Goal: Transaction & Acquisition: Purchase product/service

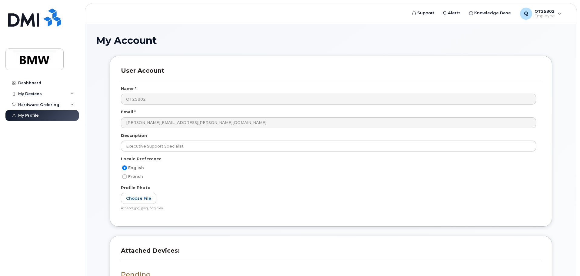
scroll to position [182, 0]
click at [25, 92] on div "My Devices" at bounding box center [30, 93] width 24 height 5
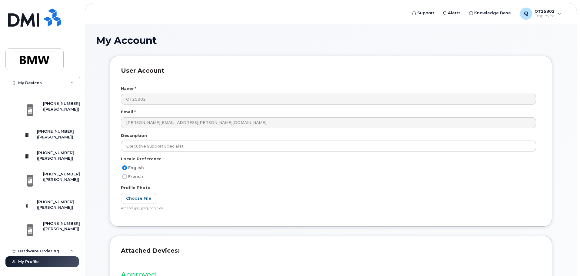
scroll to position [1210, 0]
click at [47, 199] on div "[PHONE_NUMBER]" at bounding box center [55, 201] width 37 height 5
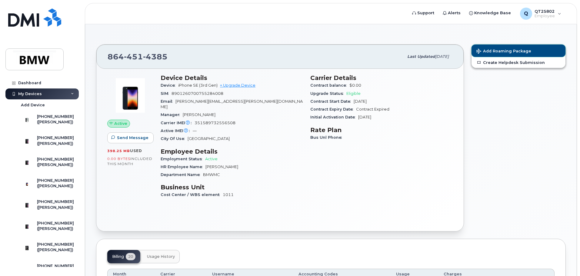
click at [496, 50] on span "Add Roaming Package" at bounding box center [503, 52] width 55 height 6
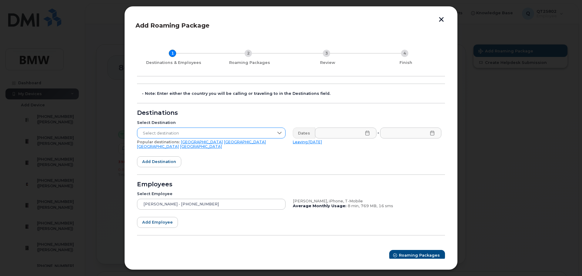
click at [152, 132] on span "Select destination" at bounding box center [205, 133] width 136 height 11
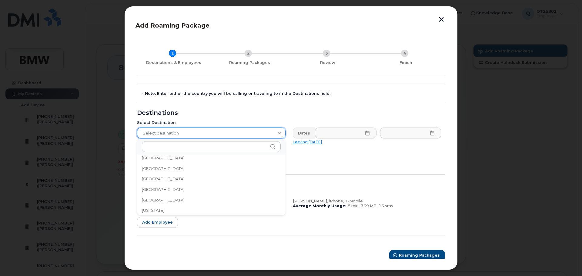
scroll to position [757, 0]
click at [151, 178] on span "Germany" at bounding box center [163, 181] width 43 height 6
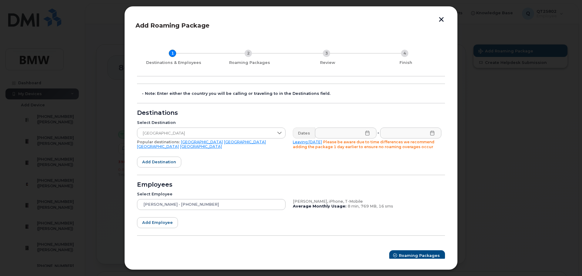
click at [366, 133] on icon at bounding box center [367, 133] width 4 height 5
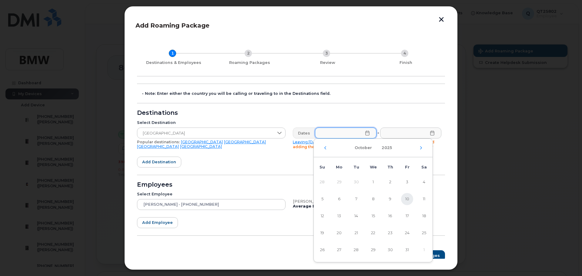
click at [408, 198] on span "10" at bounding box center [407, 199] width 12 height 12
type input "10/10/2025"
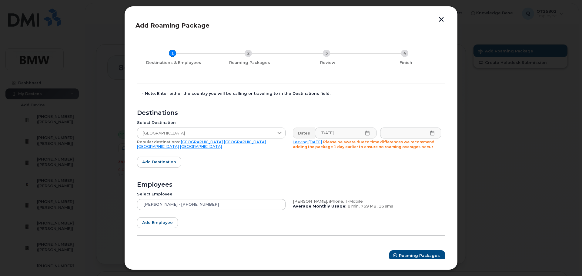
click at [430, 135] on icon at bounding box center [432, 133] width 5 height 5
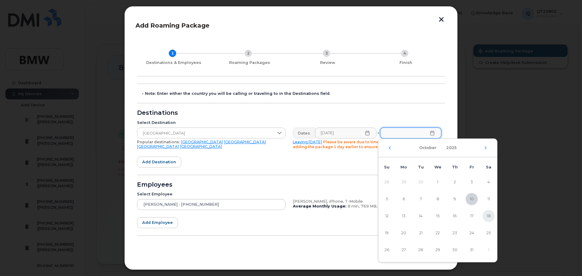
click at [489, 212] on span "18" at bounding box center [488, 216] width 12 height 12
type input "10/18/2025"
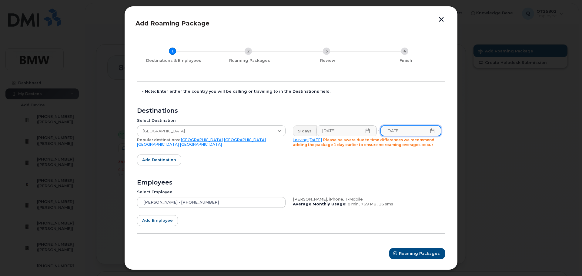
scroll to position [4, 0]
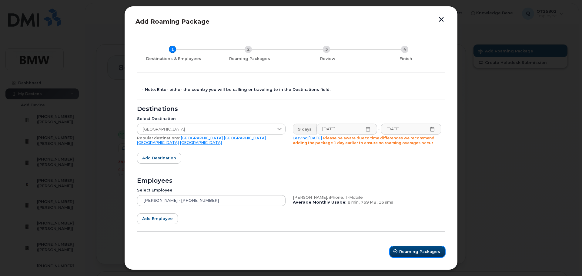
click at [414, 250] on span "Roaming Packages" at bounding box center [419, 252] width 41 height 6
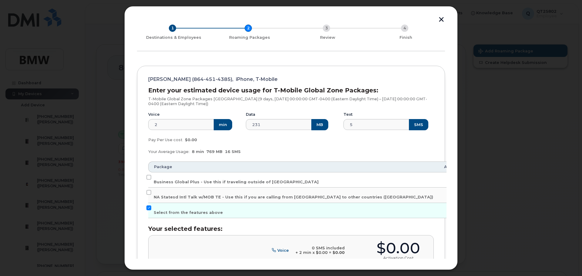
scroll to position [95, 0]
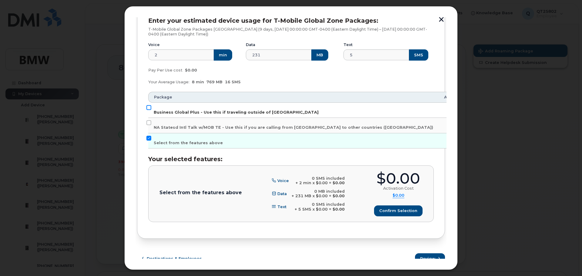
click at [149, 105] on input "Business Global Plus - Use this if traveling outside of North America" at bounding box center [148, 107] width 5 height 5
checkbox input "true"
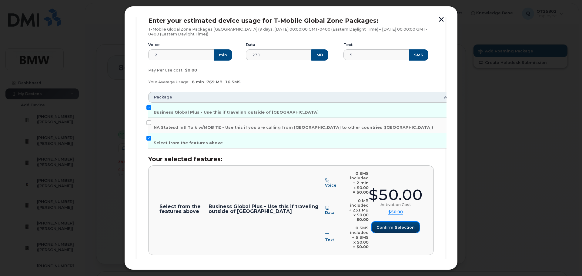
click at [393, 225] on span "Confirm selection" at bounding box center [395, 228] width 38 height 6
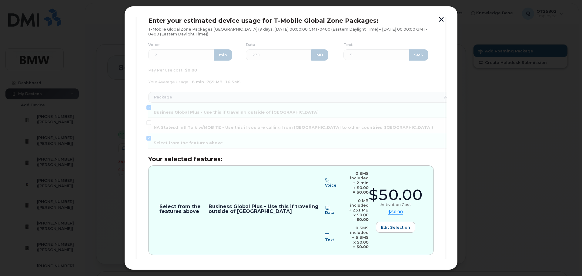
click at [223, 223] on div "Select from the features above Business Global Plus - Use this if traveling out…" at bounding box center [290, 210] width 263 height 78
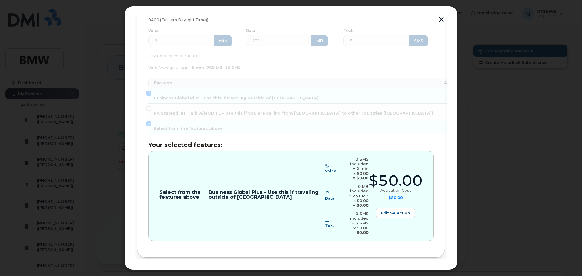
scroll to position [116, 0]
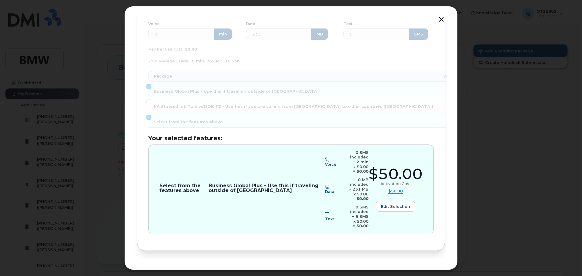
click at [424, 268] on span "Review" at bounding box center [427, 271] width 15 height 6
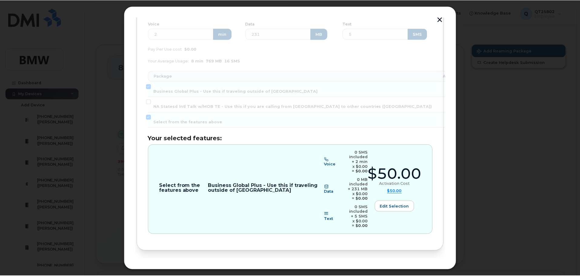
scroll to position [0, 0]
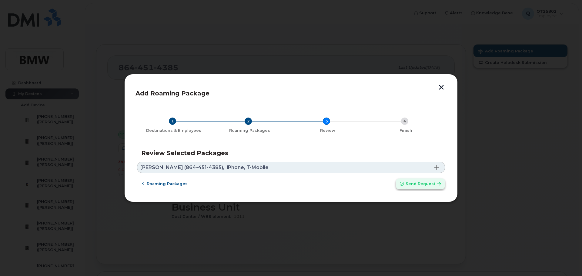
click at [418, 183] on span "Send request" at bounding box center [420, 184] width 30 height 6
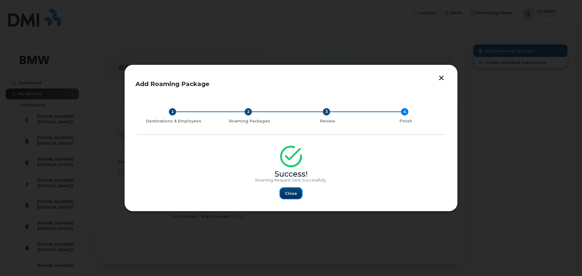
click at [288, 195] on span "Close" at bounding box center [291, 194] width 12 height 6
